Goal: Task Accomplishment & Management: Complete application form

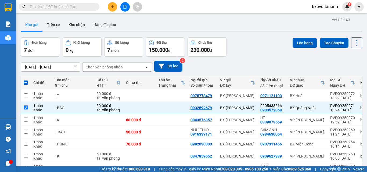
scroll to position [32, 0]
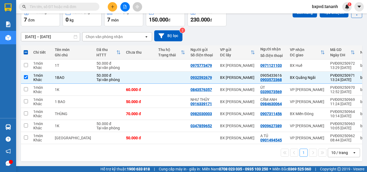
click at [112, 8] on icon "plus" at bounding box center [113, 7] width 4 height 4
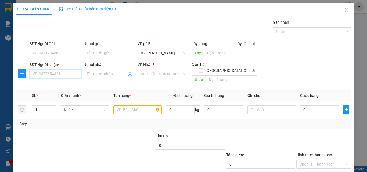
click at [49, 73] on input "SĐT Người Nhận *" at bounding box center [56, 74] width 52 height 9
type input "0707977142"
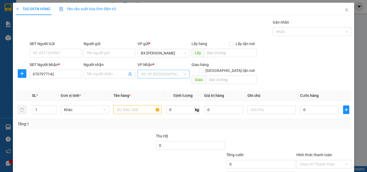
click at [146, 74] on input "search" at bounding box center [162, 74] width 42 height 8
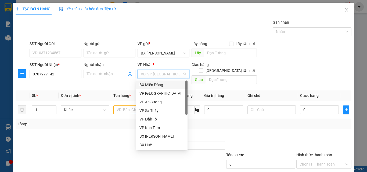
click at [153, 86] on div "BX Miền Đông" at bounding box center [161, 85] width 45 height 6
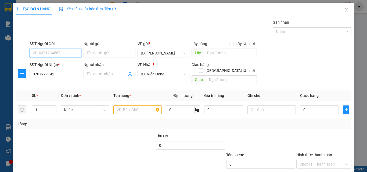
click at [63, 56] on input "SĐT Người Gửi" at bounding box center [56, 53] width 52 height 9
type input "0905034814"
click at [134, 107] on input "text" at bounding box center [137, 109] width 48 height 9
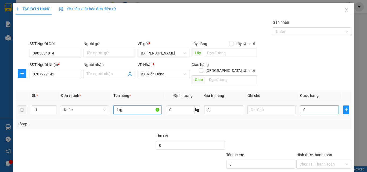
type input "1tg"
click at [312, 105] on input "0" at bounding box center [319, 109] width 39 height 9
type input "6"
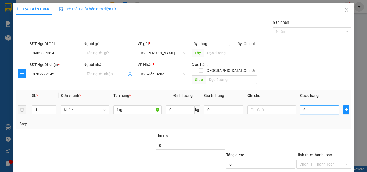
type input "0"
type input "05"
type input "5"
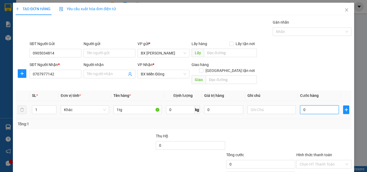
type input "5"
type input "050"
type input "50"
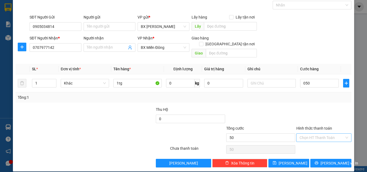
click at [310, 134] on input "Hình thức thanh toán" at bounding box center [321, 138] width 45 height 8
type input "50.000"
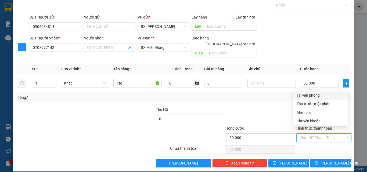
click at [302, 93] on div "Tại văn phòng" at bounding box center [320, 95] width 48 height 6
type input "0"
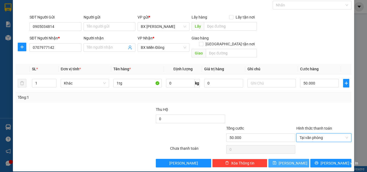
click at [294, 159] on button "[PERSON_NAME]" at bounding box center [288, 163] width 41 height 9
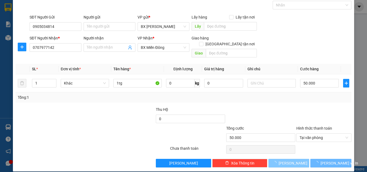
type input "0"
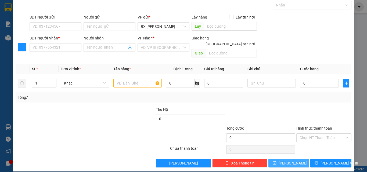
click at [294, 159] on button "[PERSON_NAME]" at bounding box center [288, 163] width 41 height 9
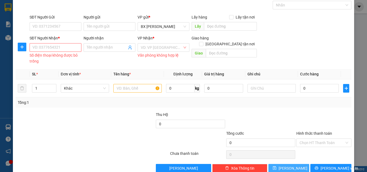
scroll to position [0, 0]
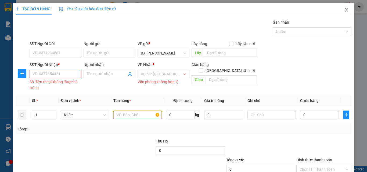
click at [345, 11] on icon "close" at bounding box center [346, 9] width 3 height 3
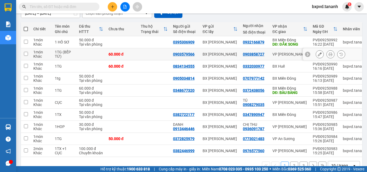
scroll to position [69, 0]
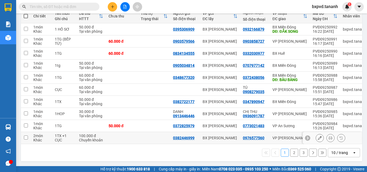
drag, startPoint x: 93, startPoint y: 134, endPoint x: 219, endPoint y: 3, distance: 181.7
click at [219, 3] on div "Kết quả tìm kiếm ( 0 ) Bộ lọc No Data bxpvd.tananh 1" at bounding box center [183, 6] width 367 height 13
click at [111, 6] on icon "plus" at bounding box center [113, 7] width 4 height 4
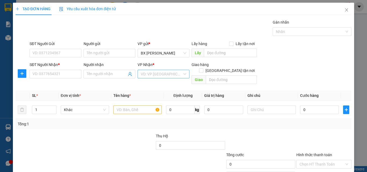
click at [142, 73] on input "search" at bounding box center [162, 74] width 42 height 8
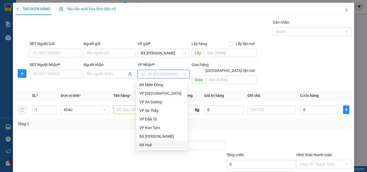
click at [147, 145] on div "BX Huế" at bounding box center [161, 145] width 45 height 6
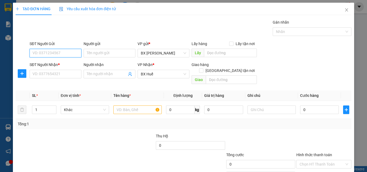
click at [75, 53] on input "SĐT Người Gửi" at bounding box center [56, 53] width 52 height 9
type input "0935128379"
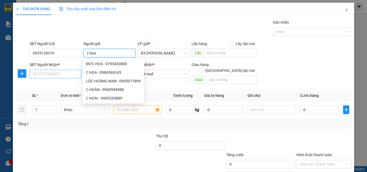
type input "c hoa"
click at [53, 74] on input "SĐT Người Nhận *" at bounding box center [56, 74] width 52 height 9
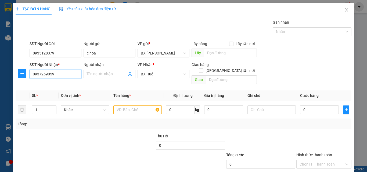
type input "0937259059"
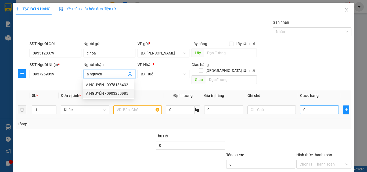
type input "a nguyên"
click at [305, 105] on input "0" at bounding box center [319, 109] width 39 height 9
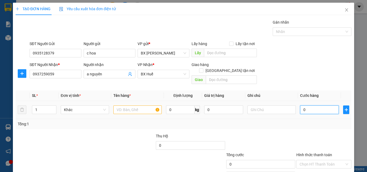
type input "3"
type input "30"
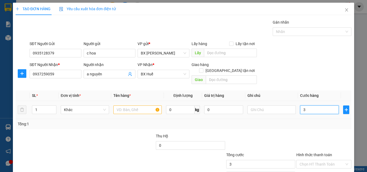
type input "30"
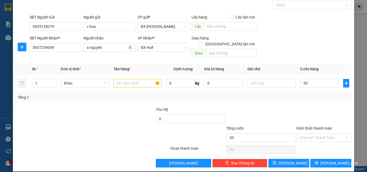
click at [307, 126] on label "Hình thức thanh toán" at bounding box center [314, 128] width 36 height 4
click at [307, 134] on input "Hình thức thanh toán" at bounding box center [321, 138] width 45 height 8
type input "30.000"
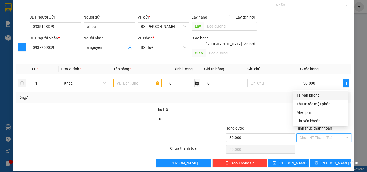
click at [310, 96] on div "Tại văn phòng" at bounding box center [320, 95] width 48 height 6
type input "0"
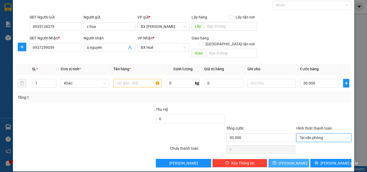
click at [296, 159] on button "[PERSON_NAME]" at bounding box center [288, 163] width 41 height 9
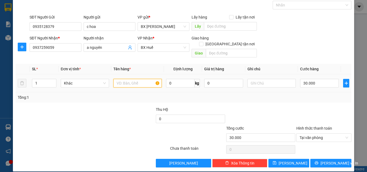
click at [146, 79] on input "text" at bounding box center [137, 83] width 48 height 9
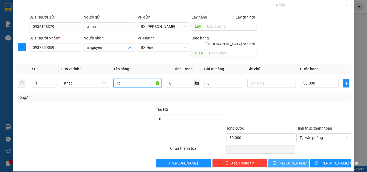
type input "1c"
click at [283, 159] on button "[PERSON_NAME]" at bounding box center [288, 163] width 41 height 9
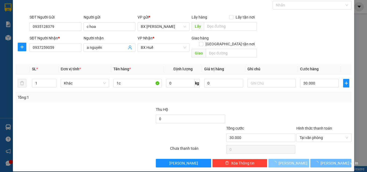
type input "0"
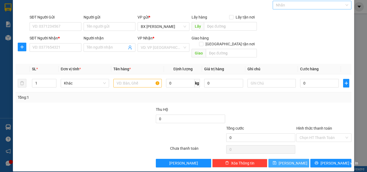
scroll to position [0, 0]
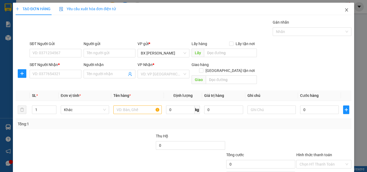
click at [344, 11] on icon "close" at bounding box center [346, 10] width 4 height 4
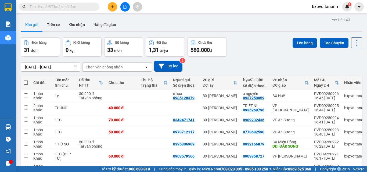
click at [63, 5] on input "text" at bounding box center [61, 7] width 63 height 6
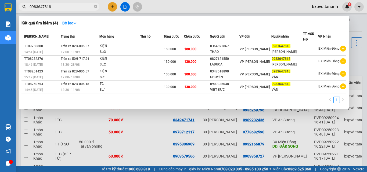
click at [79, 4] on input "0983647818" at bounding box center [61, 7] width 63 height 6
type input "0"
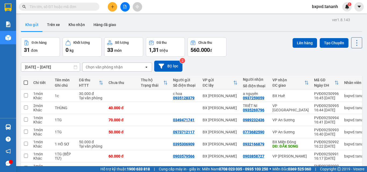
click at [113, 6] on icon "plus" at bounding box center [113, 7] width 4 height 4
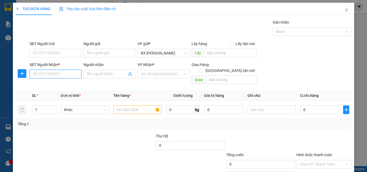
click at [75, 75] on input "SĐT Người Nhận *" at bounding box center [56, 74] width 52 height 9
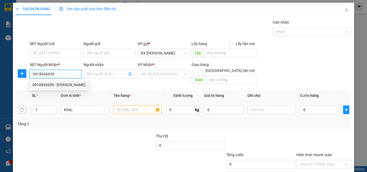
type input "0918436659"
click at [128, 105] on input "text" at bounding box center [137, 109] width 48 height 9
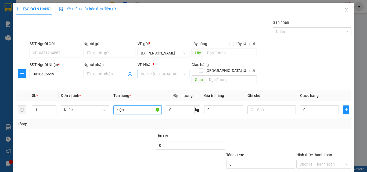
type input "kiện"
click at [144, 76] on input "search" at bounding box center [162, 74] width 42 height 8
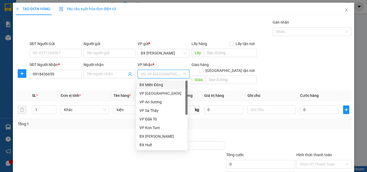
click at [153, 84] on div "BX Miền Đông" at bounding box center [161, 85] width 45 height 6
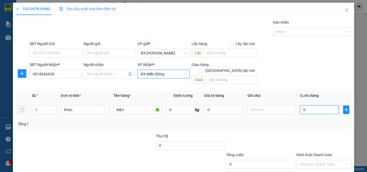
click at [302, 105] on input "0" at bounding box center [319, 109] width 39 height 9
type input "5"
type input "50"
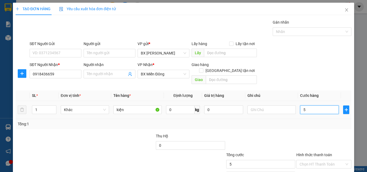
type input "50"
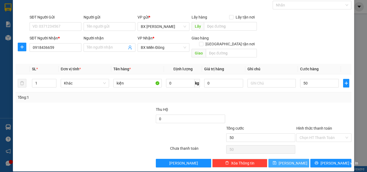
click at [276, 161] on icon "save" at bounding box center [274, 163] width 4 height 4
type input "50.000"
type input "0"
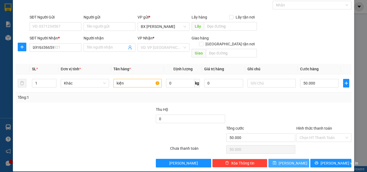
type input "0"
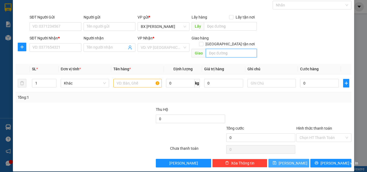
click at [213, 49] on input "text" at bounding box center [231, 53] width 51 height 9
type input "tân thành"
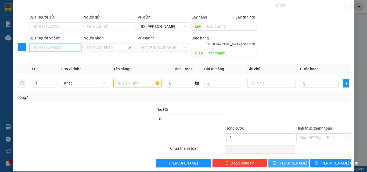
click at [68, 45] on input "SĐT Người Nhận *" at bounding box center [56, 47] width 52 height 9
type input "0377552428"
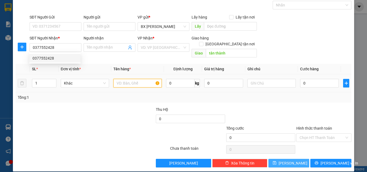
click at [136, 79] on input "text" at bounding box center [137, 83] width 48 height 9
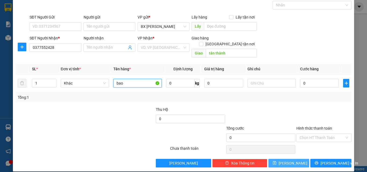
type input "bao"
drag, startPoint x: 159, startPoint y: 54, endPoint x: 159, endPoint y: 51, distance: 3.0
click at [159, 52] on div "Transit Pickup Surcharge Ids Transit Deliver Surcharge Ids Transit Deliver Surc…" at bounding box center [184, 80] width 336 height 175
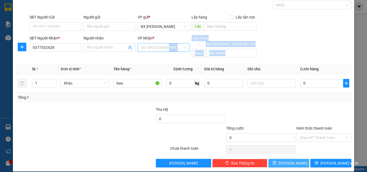
click at [159, 51] on input "search" at bounding box center [162, 47] width 42 height 8
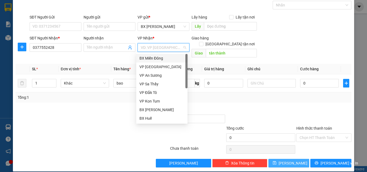
click at [159, 59] on div "BX Miền Đông" at bounding box center [161, 58] width 45 height 6
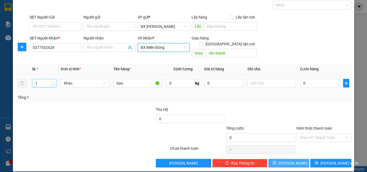
type input "2"
click at [52, 81] on icon "up" at bounding box center [53, 82] width 2 height 2
click at [304, 79] on input "0" at bounding box center [319, 83] width 39 height 9
type input "2"
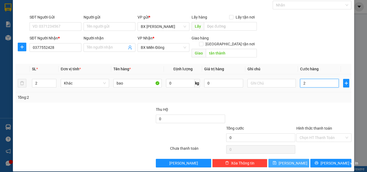
type input "2"
type input "20"
type input "200"
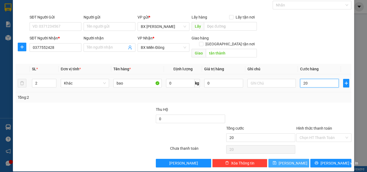
type input "200"
type input "200.000"
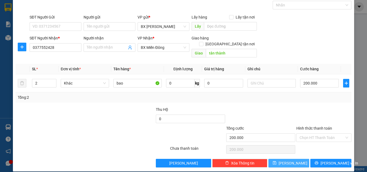
click at [285, 160] on span "[PERSON_NAME]" at bounding box center [292, 163] width 29 height 6
type input "1"
type input "0"
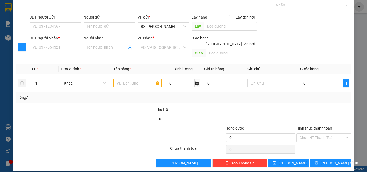
click at [145, 45] on input "search" at bounding box center [162, 47] width 42 height 8
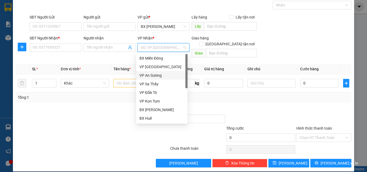
click at [147, 76] on div "VP An Sương" at bounding box center [161, 75] width 45 height 6
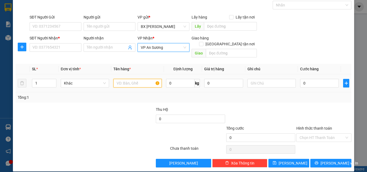
click at [137, 79] on input "text" at bounding box center [137, 83] width 48 height 9
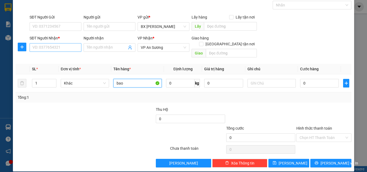
type input "bao"
click at [67, 50] on input "SĐT Người Nhận *" at bounding box center [56, 47] width 52 height 9
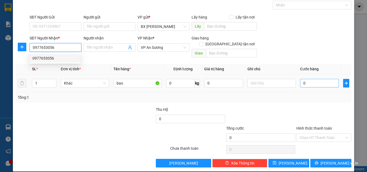
type input "0977653056"
click at [301, 79] on input "0" at bounding box center [319, 83] width 39 height 9
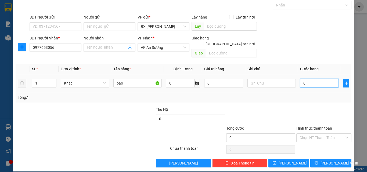
type input "07"
type input "7"
type input "070"
type input "70"
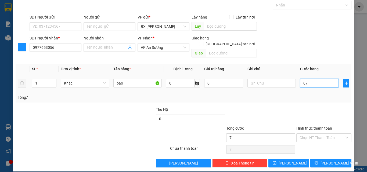
type input "70"
click at [301, 79] on input "070" at bounding box center [319, 83] width 39 height 9
type input "7"
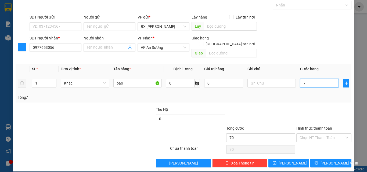
type input "7"
type input "70"
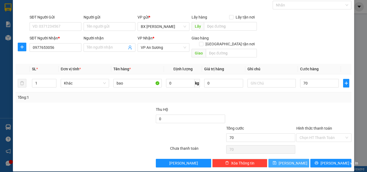
type input "70.000"
click at [292, 159] on button "[PERSON_NAME]" at bounding box center [288, 163] width 41 height 9
type input "0"
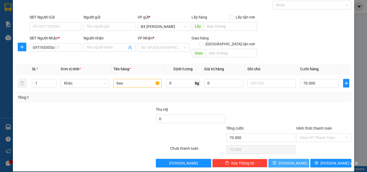
type input "0"
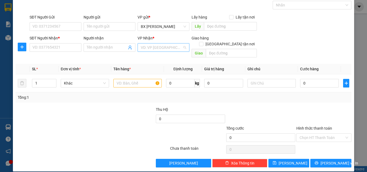
click at [159, 50] on input "search" at bounding box center [162, 47] width 42 height 8
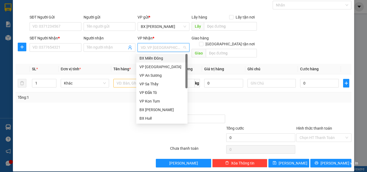
click at [159, 58] on div "BX Miền Đông" at bounding box center [161, 58] width 45 height 6
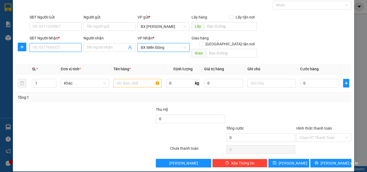
click at [73, 49] on input "SĐT Người Nhận *" at bounding box center [56, 47] width 52 height 9
click at [42, 46] on input "09733575911" at bounding box center [56, 47] width 52 height 9
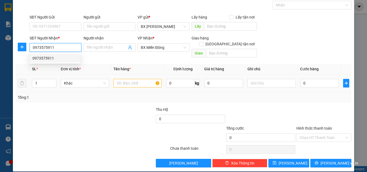
type input "0973575911"
click at [143, 79] on input "text" at bounding box center [137, 83] width 48 height 9
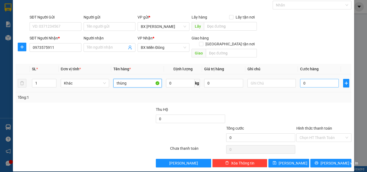
type input "thùng"
click at [307, 79] on input "0" at bounding box center [319, 83] width 39 height 9
type input "5"
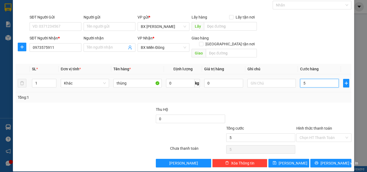
type input "50"
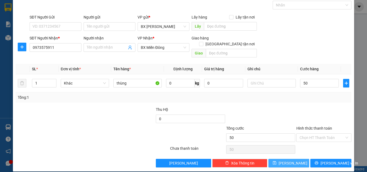
click at [287, 160] on span "[PERSON_NAME]" at bounding box center [292, 163] width 29 height 6
type input "50.000"
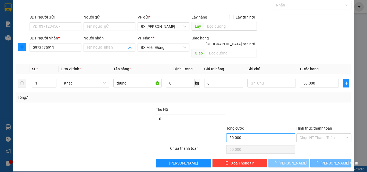
type input "0"
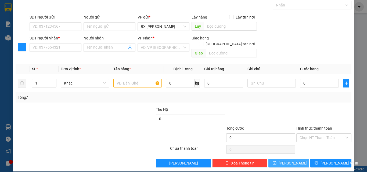
scroll to position [0, 0]
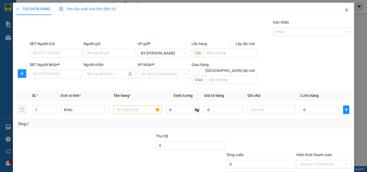
click at [344, 10] on icon "close" at bounding box center [346, 10] width 4 height 4
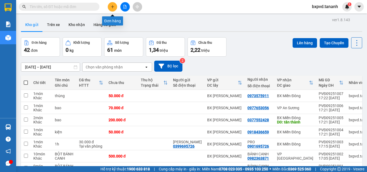
click at [112, 7] on icon "plus" at bounding box center [113, 7] width 4 height 4
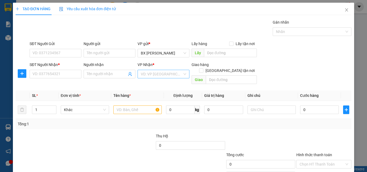
click at [148, 73] on input "search" at bounding box center [162, 74] width 42 height 8
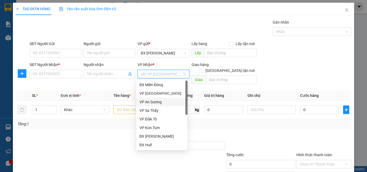
click at [150, 100] on div "VP An Sương" at bounding box center [161, 102] width 45 height 6
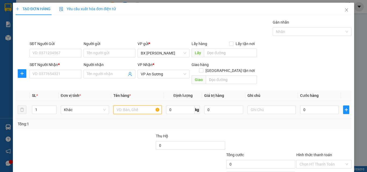
click at [137, 105] on input "text" at bounding box center [137, 109] width 48 height 9
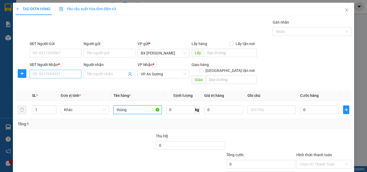
type input "thùng"
click at [76, 77] on input "SĐT Người Nhận *" at bounding box center [56, 74] width 52 height 9
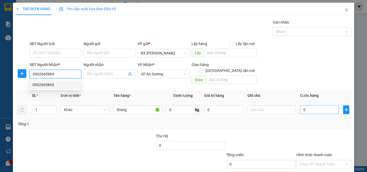
type input "0902665869"
click at [306, 105] on input "0" at bounding box center [319, 109] width 39 height 9
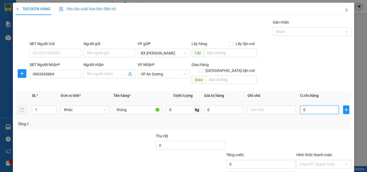
type input "1"
type input "10"
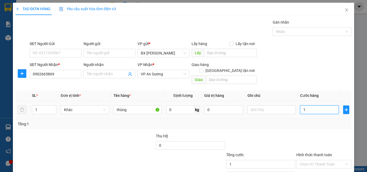
type input "10"
type input "100"
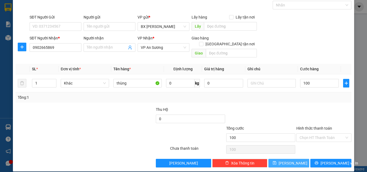
click at [285, 160] on button "[PERSON_NAME]" at bounding box center [288, 163] width 41 height 9
type input "100.000"
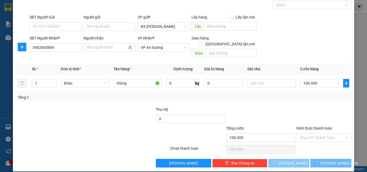
type input "0"
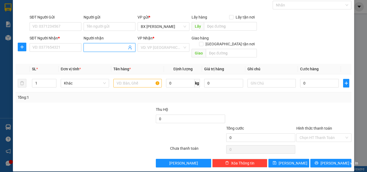
click at [106, 46] on input "Người nhận" at bounding box center [107, 48] width 40 height 6
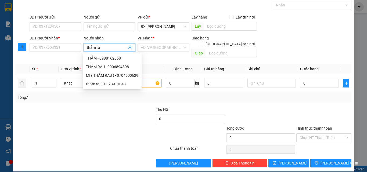
type input "thắm rau"
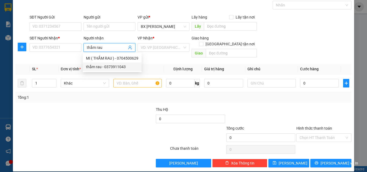
click at [111, 65] on div "thắm rau - 0373911043" at bounding box center [112, 67] width 52 height 6
type input "0373911043"
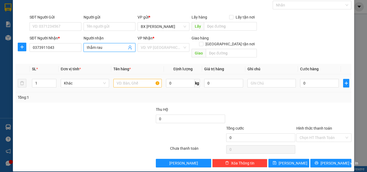
type input "thắm rau"
click at [138, 80] on input "text" at bounding box center [137, 83] width 48 height 9
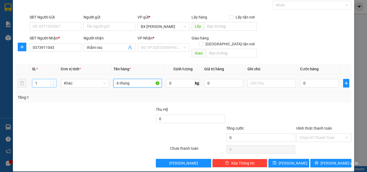
type input "6 thùng"
click at [53, 81] on icon "up" at bounding box center [53, 82] width 2 height 2
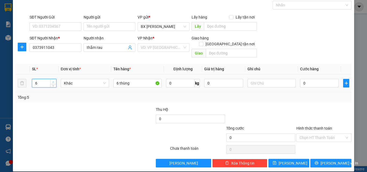
click at [53, 81] on icon "up" at bounding box center [53, 82] width 2 height 2
click at [54, 84] on icon "down" at bounding box center [53, 85] width 2 height 2
type input "6"
click at [310, 79] on input "0" at bounding box center [319, 83] width 39 height 9
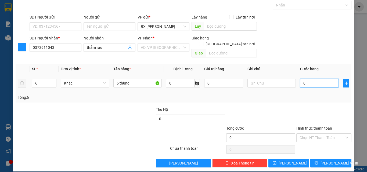
type input "3"
type input "30"
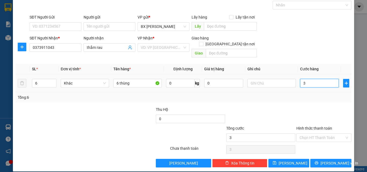
type input "30"
type input "300"
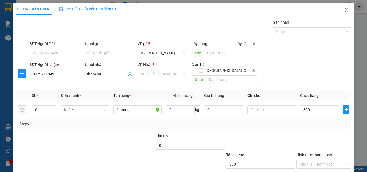
click at [344, 10] on icon "close" at bounding box center [346, 10] width 4 height 4
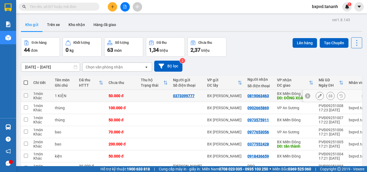
click at [250, 97] on div "0819063463" at bounding box center [257, 96] width 21 height 4
click at [326, 104] on div at bounding box center [330, 108] width 8 height 8
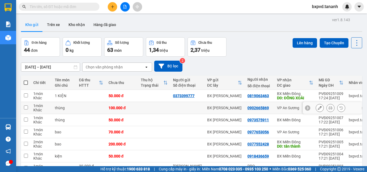
click at [330, 109] on button at bounding box center [330, 107] width 8 height 9
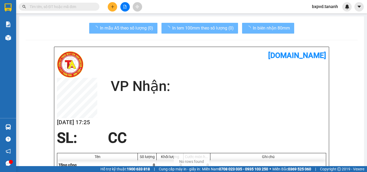
click at [330, 109] on main "In mẫu A5 theo số lượng (0) In tem 100mm theo số lượng (0) In biên nhận 80mm [D…" at bounding box center [183, 83] width 367 height 166
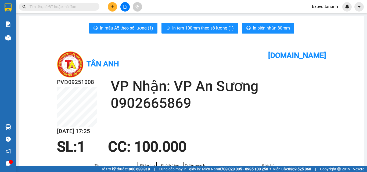
click at [46, 6] on input "text" at bounding box center [61, 7] width 63 height 6
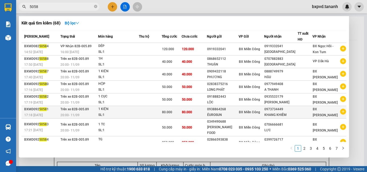
scroll to position [32, 0]
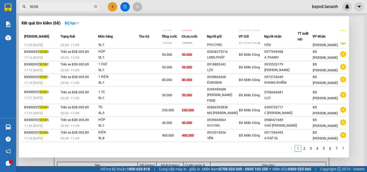
drag, startPoint x: 43, startPoint y: 6, endPoint x: 30, endPoint y: 5, distance: 13.4
click at [30, 5] on input "5058" at bounding box center [61, 7] width 63 height 6
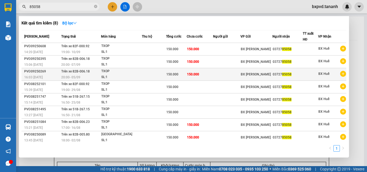
type input "85058"
click at [195, 74] on span "150.000" at bounding box center [193, 74] width 12 height 4
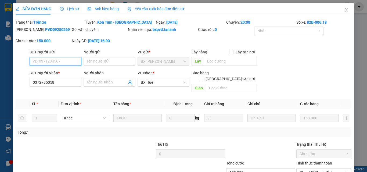
type input "0372785058"
type input "150.000"
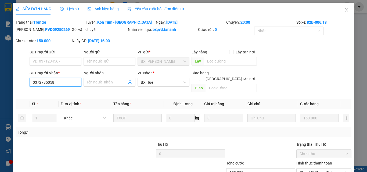
drag, startPoint x: 63, startPoint y: 80, endPoint x: 0, endPoint y: 81, distance: 63.4
click at [0, 81] on div "SỬA ĐƠN HÀNG Lịch sử Ảnh kiện hàng Yêu cầu xuất hóa đơn điện tử Total Paid Fee …" at bounding box center [183, 86] width 367 height 172
click at [345, 9] on icon "close" at bounding box center [346, 9] width 3 height 3
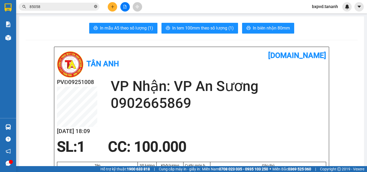
click at [95, 6] on icon "close-circle" at bounding box center [95, 6] width 3 height 3
click at [78, 6] on input "text" at bounding box center [61, 7] width 63 height 6
paste input "0372785058"
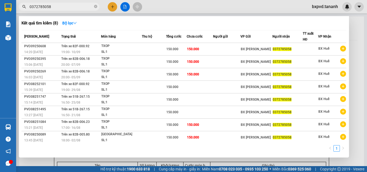
type input "0372785058"
click at [352, 25] on div at bounding box center [183, 86] width 367 height 172
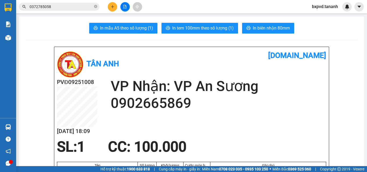
drag, startPoint x: 107, startPoint y: 4, endPoint x: 111, endPoint y: 6, distance: 3.9
click at [108, 5] on div at bounding box center [125, 6] width 40 height 9
click at [113, 8] on icon "plus" at bounding box center [113, 7] width 4 height 4
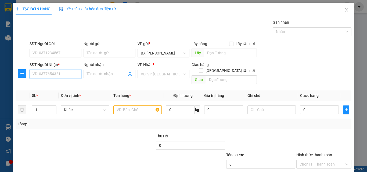
click at [52, 74] on input "SĐT Người Nhận *" at bounding box center [56, 74] width 52 height 9
paste input "0372785058"
type input "0372785058"
click at [55, 86] on div "0372785058" at bounding box center [54, 85] width 45 height 6
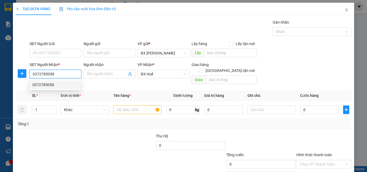
type input "150.000"
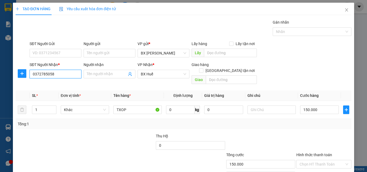
scroll to position [27, 0]
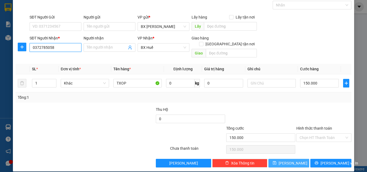
type input "0372785058"
click at [294, 159] on button "[PERSON_NAME]" at bounding box center [288, 163] width 41 height 9
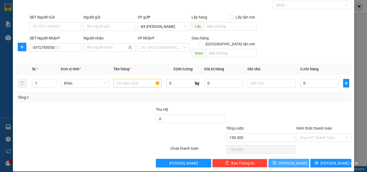
type input "0"
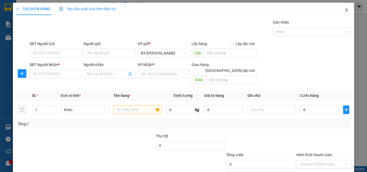
click at [344, 10] on icon "close" at bounding box center [346, 10] width 4 height 4
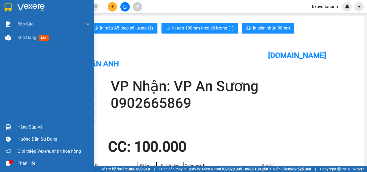
click at [7, 1] on div at bounding box center [47, 8] width 94 height 17
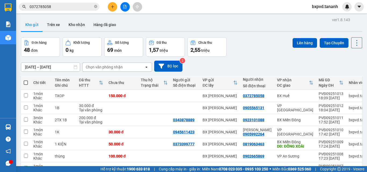
click at [94, 67] on div "Chọn văn phòng nhận" at bounding box center [104, 66] width 37 height 5
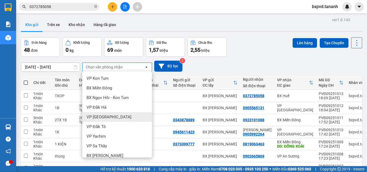
click at [108, 119] on span "VP [GEOGRAPHIC_DATA]" at bounding box center [108, 116] width 45 height 5
